Goal: Transaction & Acquisition: Purchase product/service

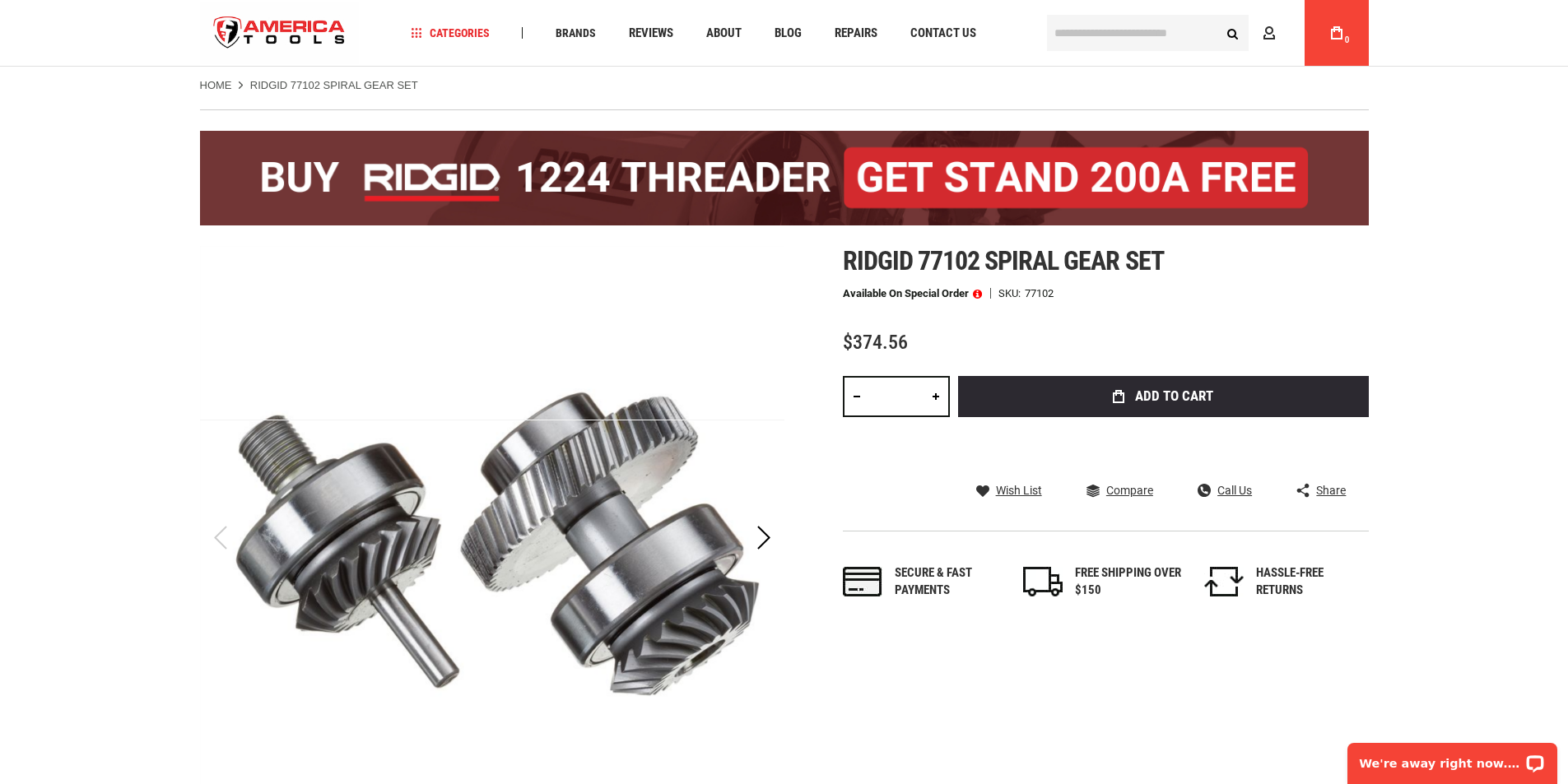
scroll to position [27, 0]
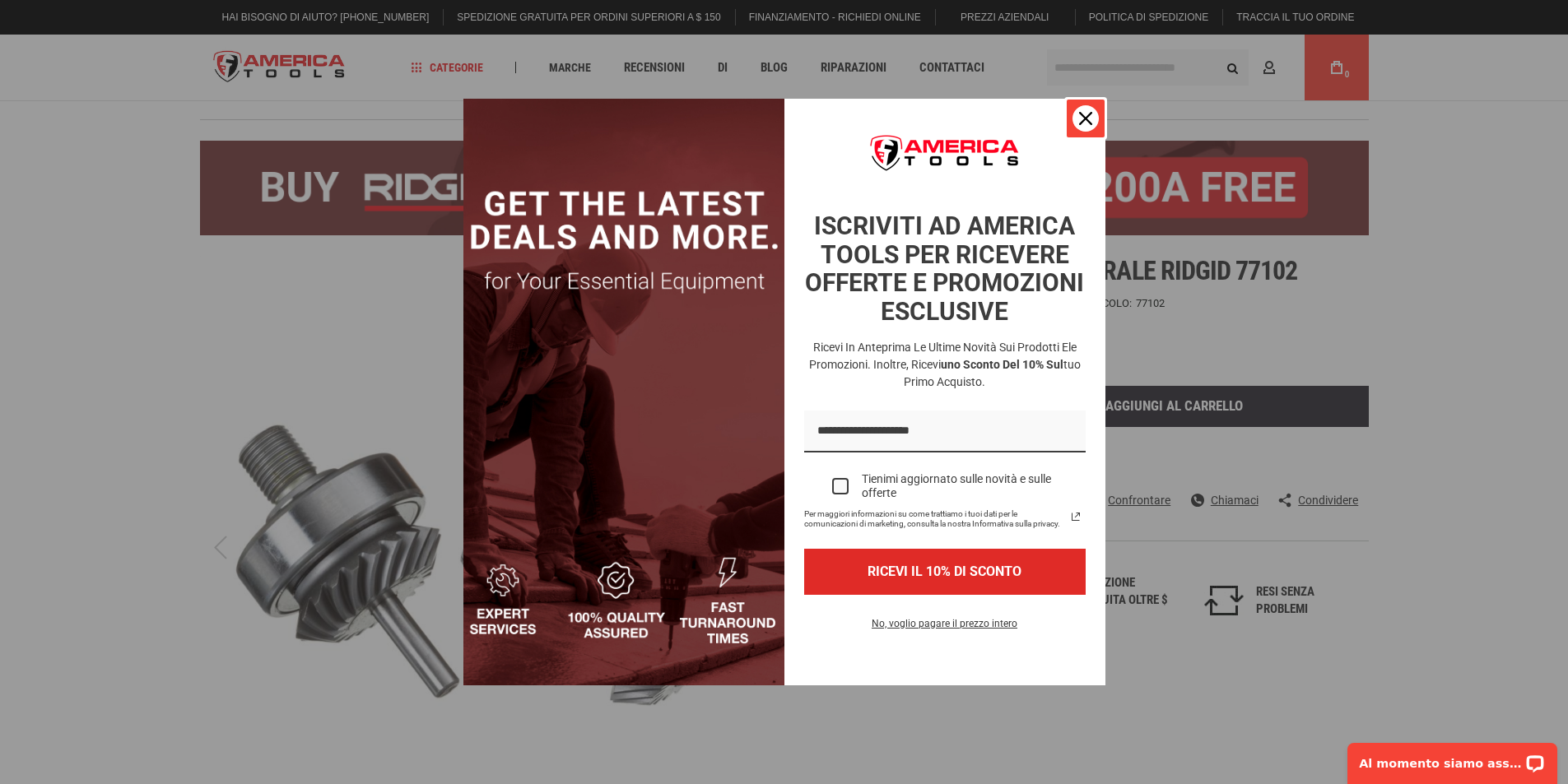
click at [1087, 116] on icon "icona di chiusura" at bounding box center [1086, 119] width 13 height 13
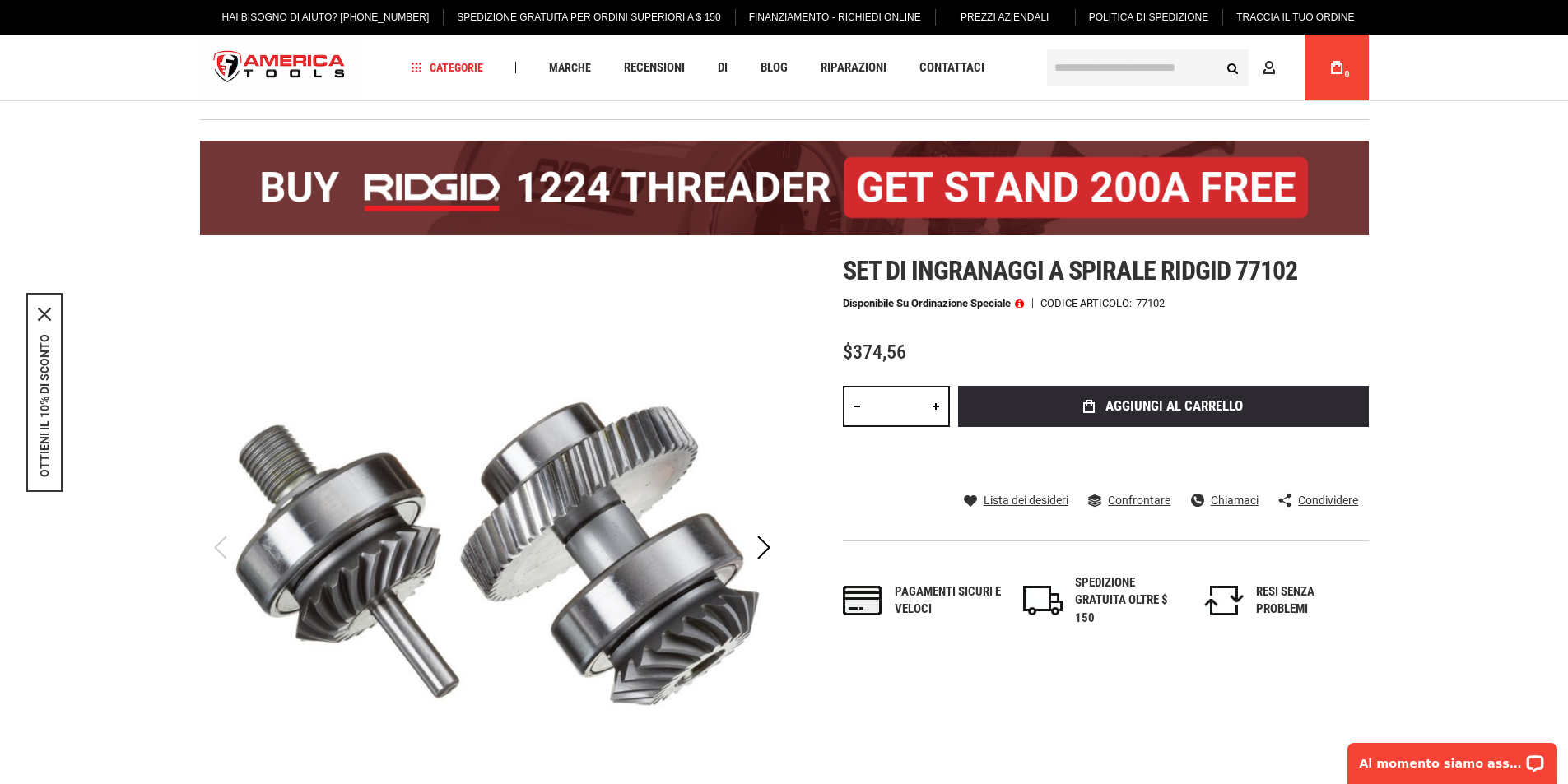
click at [1173, 16] on font "Politica di spedizione" at bounding box center [1148, 18] width 119 height 12
